Goal: Task Accomplishment & Management: Manage account settings

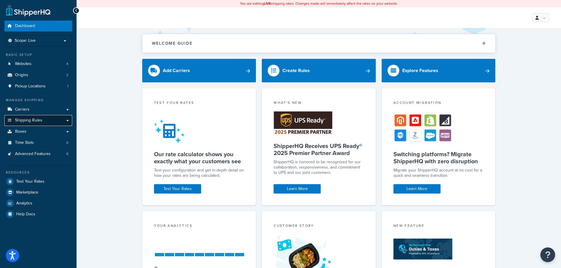
click at [35, 122] on span "Shipping Rules" at bounding box center [28, 120] width 27 height 5
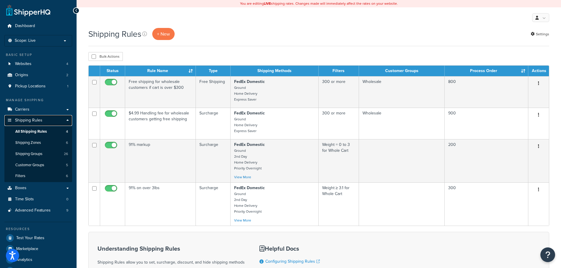
click at [39, 122] on span "Shipping Rules" at bounding box center [28, 120] width 27 height 5
click at [67, 120] on link "Shipping Rules" at bounding box center [38, 120] width 68 height 11
click at [41, 107] on link "Carriers" at bounding box center [38, 109] width 68 height 11
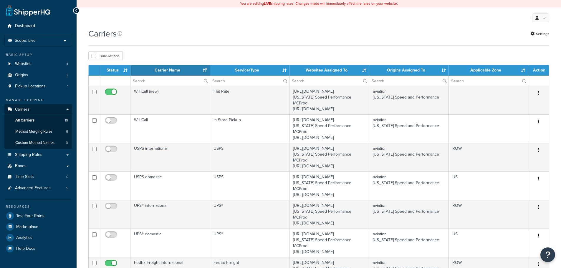
select select "15"
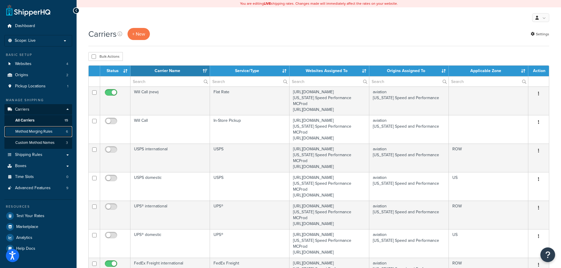
click at [38, 130] on span "Method Merging Rules" at bounding box center [33, 131] width 37 height 5
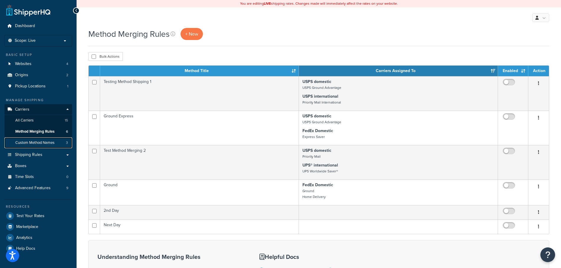
click at [44, 141] on span "Custom Method Names" at bounding box center [34, 142] width 39 height 5
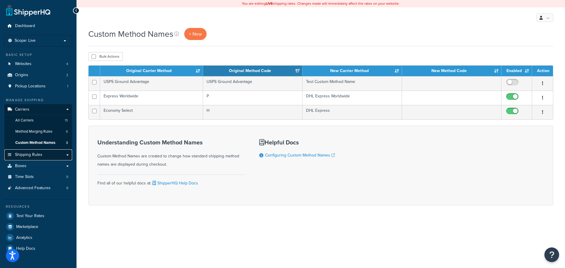
click at [47, 154] on link "Shipping Rules" at bounding box center [38, 155] width 68 height 11
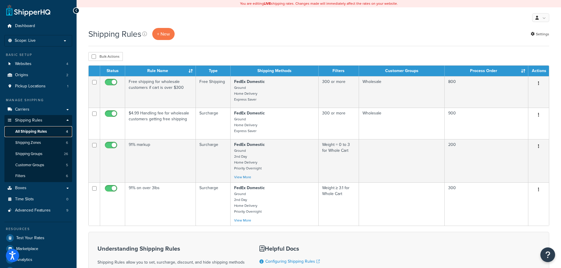
click at [43, 130] on span "All Shipping Rules" at bounding box center [30, 131] width 31 height 5
click at [499, 71] on th "Process Order" at bounding box center [486, 71] width 84 height 11
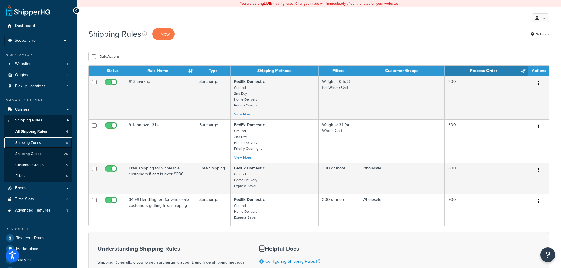
click at [47, 143] on link "Shipping Zones 6" at bounding box center [38, 142] width 68 height 11
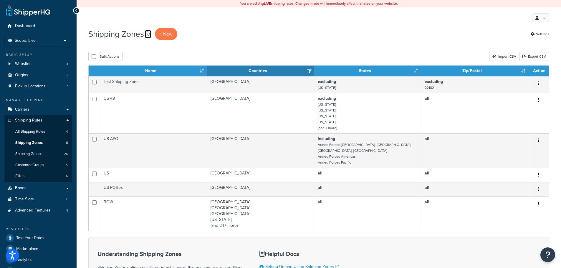
click at [148, 32] on icon at bounding box center [147, 33] width 5 height 5
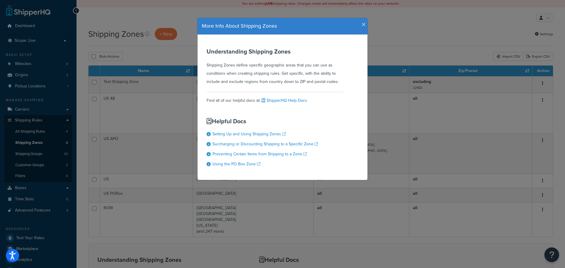
click at [362, 26] on icon "button" at bounding box center [364, 24] width 4 height 5
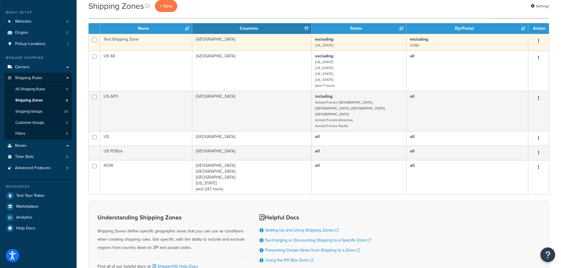
scroll to position [87, 0]
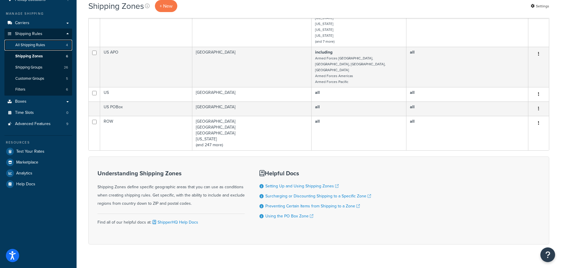
click at [33, 45] on span "All Shipping Rules" at bounding box center [30, 45] width 30 height 5
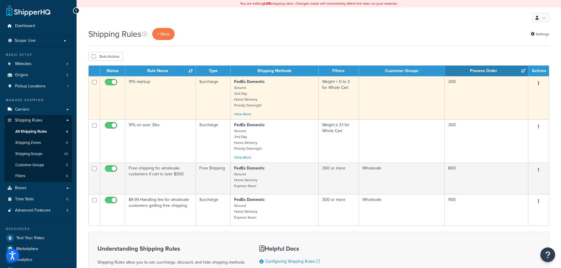
click at [158, 96] on td "91% markup" at bounding box center [160, 97] width 71 height 43
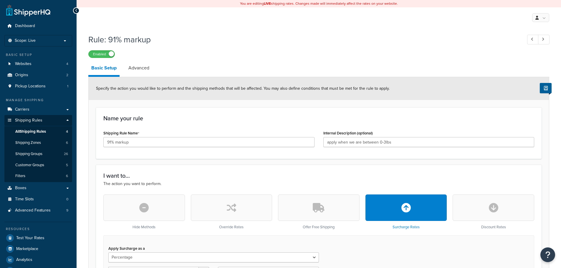
select select "PERCENTAGE"
select select "CART"
click at [144, 68] on link "Advanced" at bounding box center [138, 68] width 27 height 14
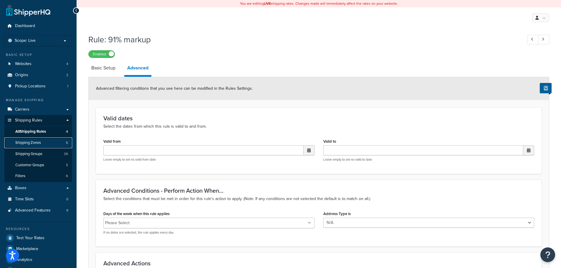
click at [34, 142] on span "Shipping Zones" at bounding box center [28, 142] width 26 height 5
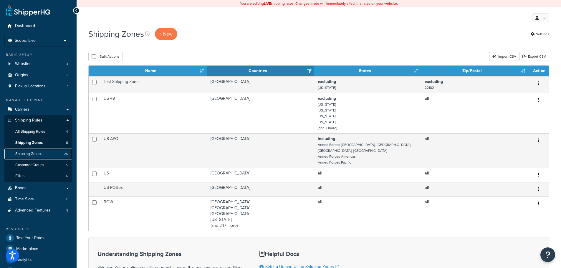
click at [44, 153] on link "Shipping Groups 26" at bounding box center [38, 154] width 68 height 11
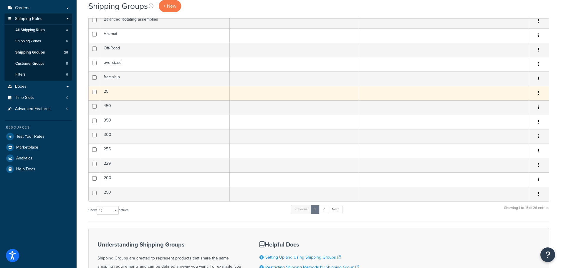
scroll to position [100, 0]
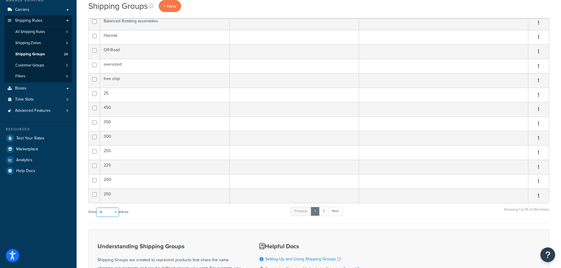
click at [110, 210] on select "10 15 25 50 100" at bounding box center [108, 212] width 22 height 9
select select "100"
click at [97, 217] on select "10 15 25 50 100" at bounding box center [108, 212] width 22 height 9
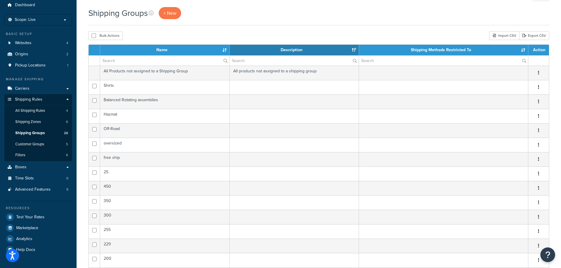
scroll to position [0, 0]
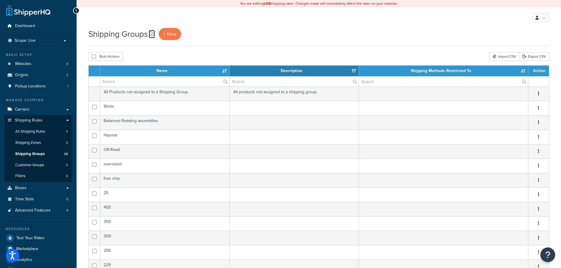
click at [152, 33] on icon at bounding box center [151, 33] width 5 height 5
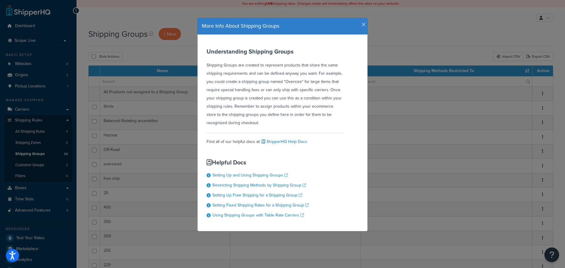
click at [362, 26] on icon "button" at bounding box center [364, 24] width 4 height 5
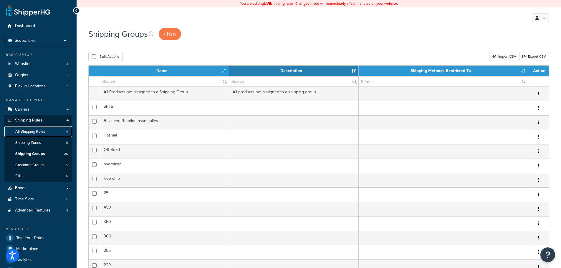
click at [43, 129] on span "All Shipping Rules" at bounding box center [30, 131] width 30 height 5
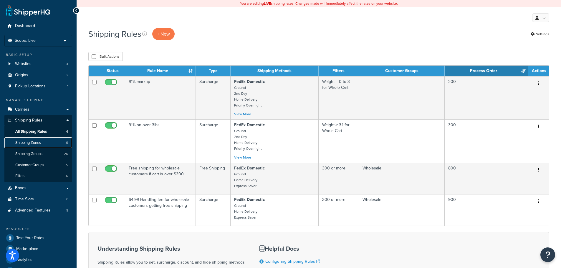
click at [42, 145] on link "Shipping Zones 6" at bounding box center [38, 142] width 68 height 11
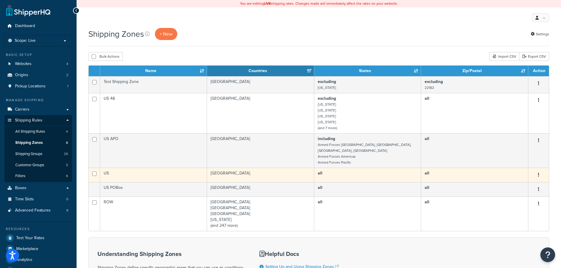
click at [243, 170] on td "[GEOGRAPHIC_DATA]" at bounding box center [260, 175] width 107 height 14
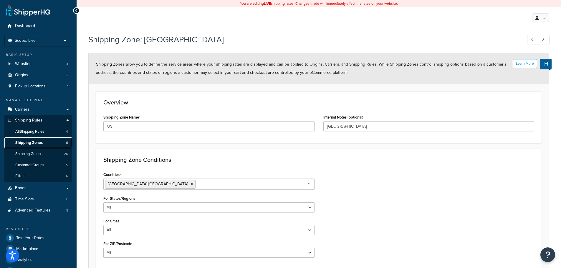
click at [44, 144] on link "Shipping Zones 6" at bounding box center [38, 142] width 68 height 11
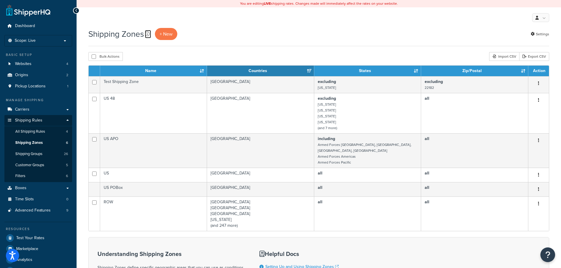
click at [150, 35] on icon at bounding box center [147, 33] width 5 height 5
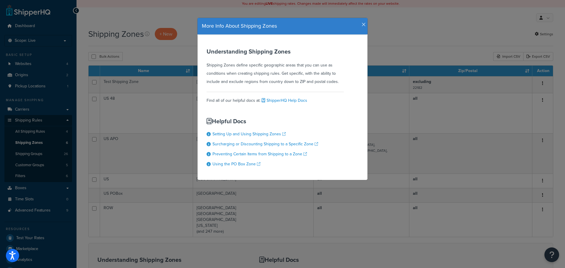
click at [362, 23] on icon "button" at bounding box center [364, 24] width 4 height 5
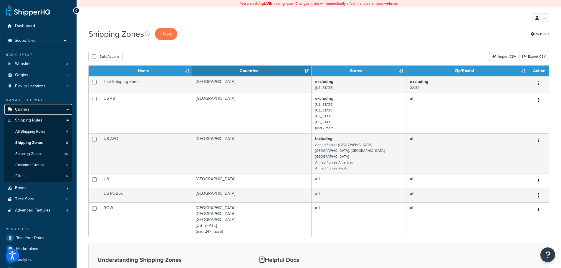
click at [50, 111] on link "Carriers" at bounding box center [38, 109] width 68 height 11
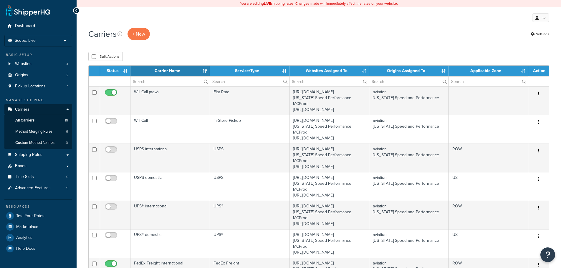
select select "15"
click at [34, 120] on span "All Carriers" at bounding box center [24, 120] width 19 height 5
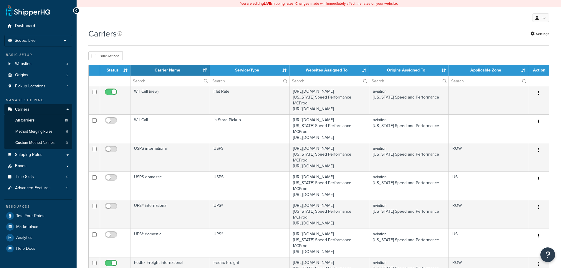
select select "15"
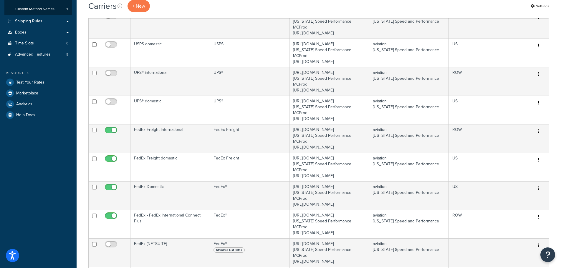
scroll to position [147, 0]
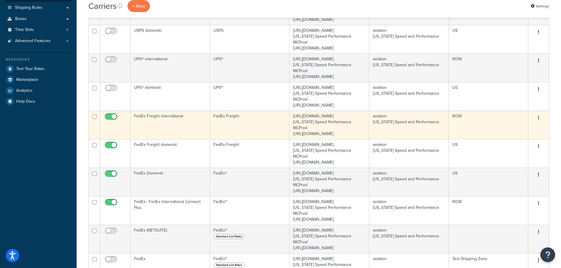
click at [159, 139] on td "FedEx Freight international" at bounding box center [169, 125] width 79 height 29
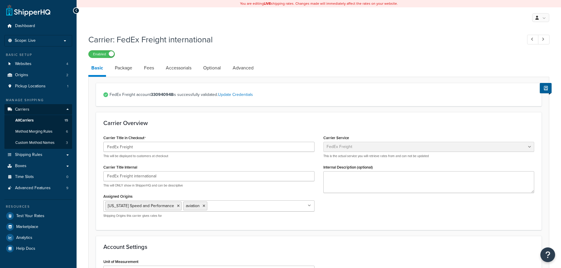
select select "fedExFreight"
click at [127, 66] on link "Package" at bounding box center [123, 68] width 23 height 14
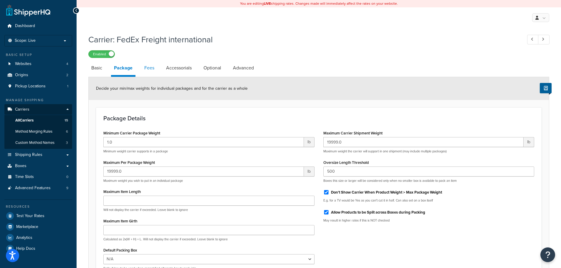
click at [152, 70] on link "Fees" at bounding box center [149, 68] width 16 height 14
select select "AFTER"
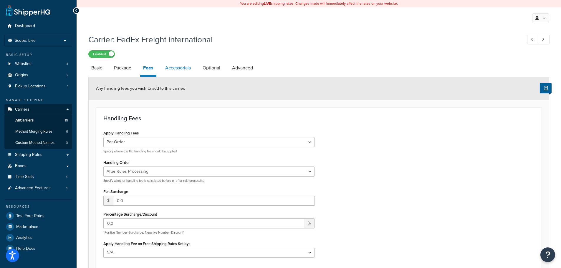
click at [171, 68] on link "Accessorials" at bounding box center [177, 68] width 31 height 14
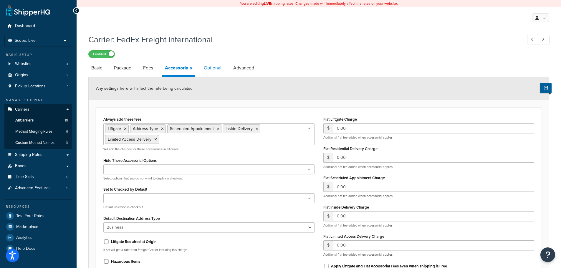
click at [214, 69] on link "Optional" at bounding box center [213, 68] width 24 height 14
select select "55"
